Goal: Information Seeking & Learning: Learn about a topic

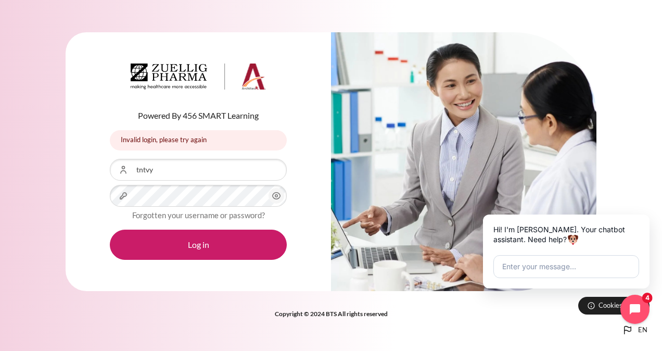
type input "[EMAIL_ADDRESS][DOMAIN_NAME]"
click at [277, 199] on icon "Content" at bounding box center [276, 195] width 12 height 12
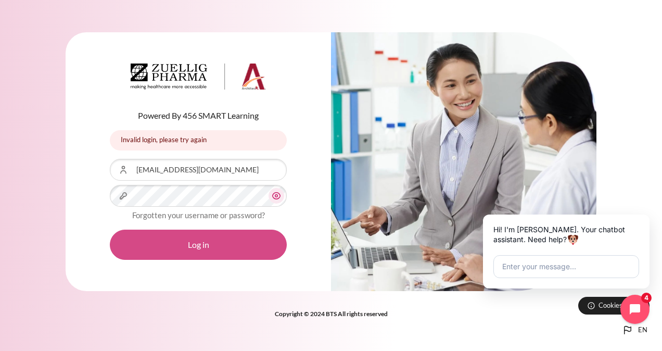
click at [238, 247] on button "Log in" at bounding box center [198, 244] width 177 height 30
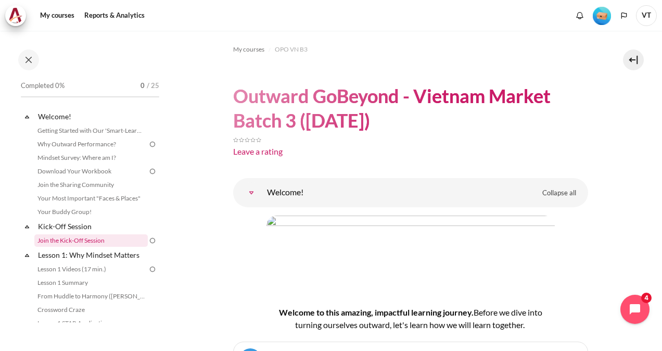
click at [83, 239] on link "Join the Kick-Off Session" at bounding box center [90, 240] width 113 height 12
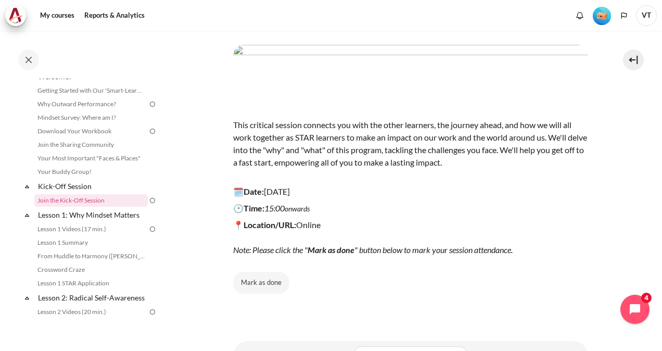
scroll to position [104, 0]
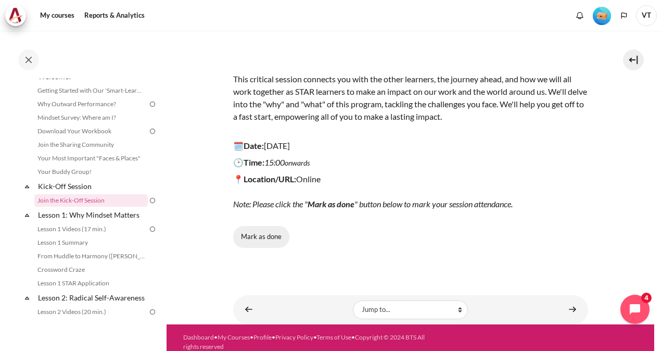
click at [258, 243] on button "Mark as done" at bounding box center [261, 237] width 56 height 22
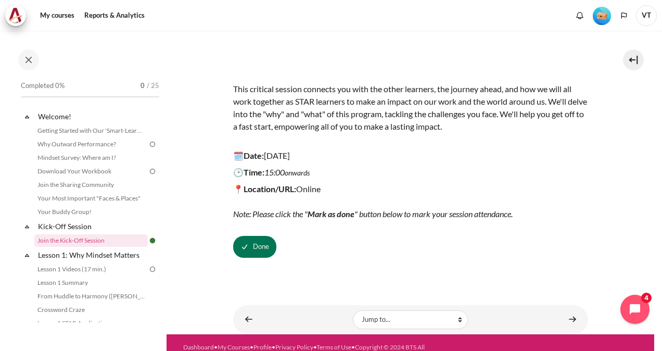
scroll to position [111, 0]
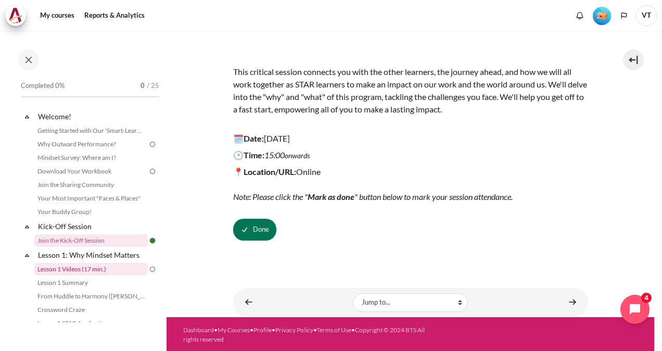
click at [112, 268] on link "Lesson 1 Videos (17 min.)" at bounding box center [90, 269] width 113 height 12
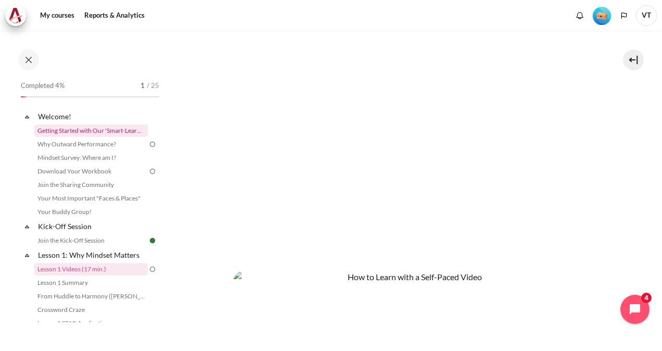
click at [70, 130] on link "Getting Started with Our 'Smart-Learning' Platform" at bounding box center [90, 130] width 113 height 12
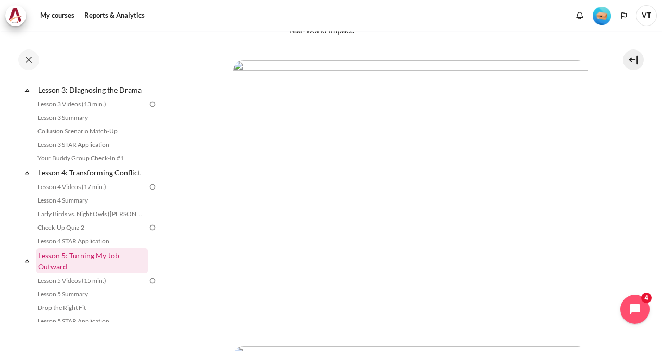
scroll to position [416, 0]
